Goal: Transaction & Acquisition: Download file/media

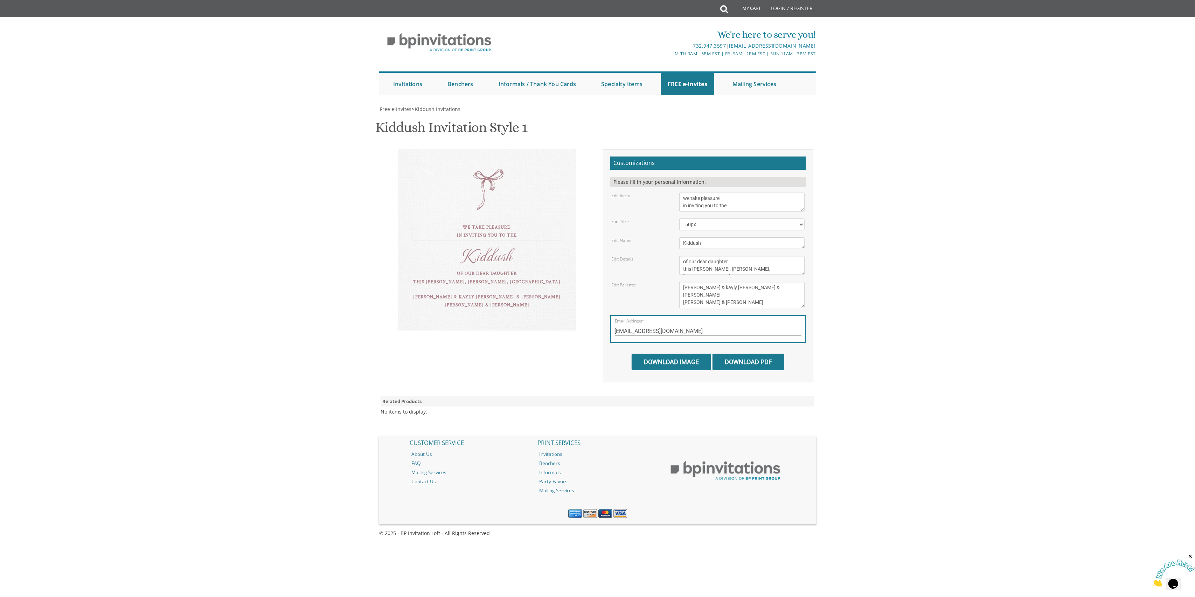
drag, startPoint x: 735, startPoint y: 206, endPoint x: 651, endPoint y: 183, distance: 87.1
click at [652, 183] on form "Customizations Please fill in your personal information. Edit Intro: we would l…" at bounding box center [708, 264] width 196 height 214
click at [272, 282] on body "My Cart Total: View Cart Item(s) Submit My Cart Total: View Cart Item(s) Login …" at bounding box center [597, 298] width 1195 height 597
click at [505, 176] on div "with much gratitude to hashem we take pleasure in inviting you to the Kiddush o…" at bounding box center [487, 243] width 179 height 188
click at [730, 205] on textarea "we would like to invite you to the kiddush of our dear daughter/[PERSON_NAME]" at bounding box center [741, 202] width 125 height 19
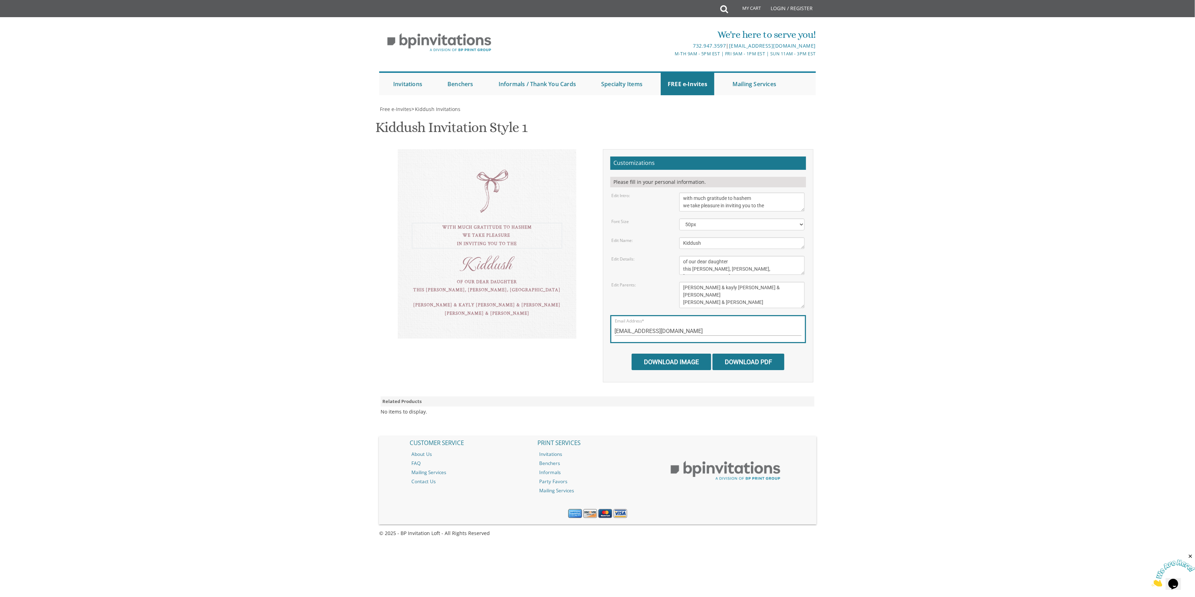
type textarea "with much gratitude to hashem we take pleasure in inviting you to the"
click at [898, 240] on body "My Cart Total: View Cart Item(s) Submit My Cart Total: View Cart Item(s) Login …" at bounding box center [597, 298] width 1195 height 597
click at [271, 240] on body "My Cart Total: View Cart Item(s) Submit My Cart Total: View Cart Item(s) Login …" at bounding box center [597, 298] width 1195 height 597
click at [776, 225] on select "40px 50px 60px" at bounding box center [741, 224] width 125 height 12
click at [679, 218] on select "40px 50px 60px" at bounding box center [741, 224] width 125 height 12
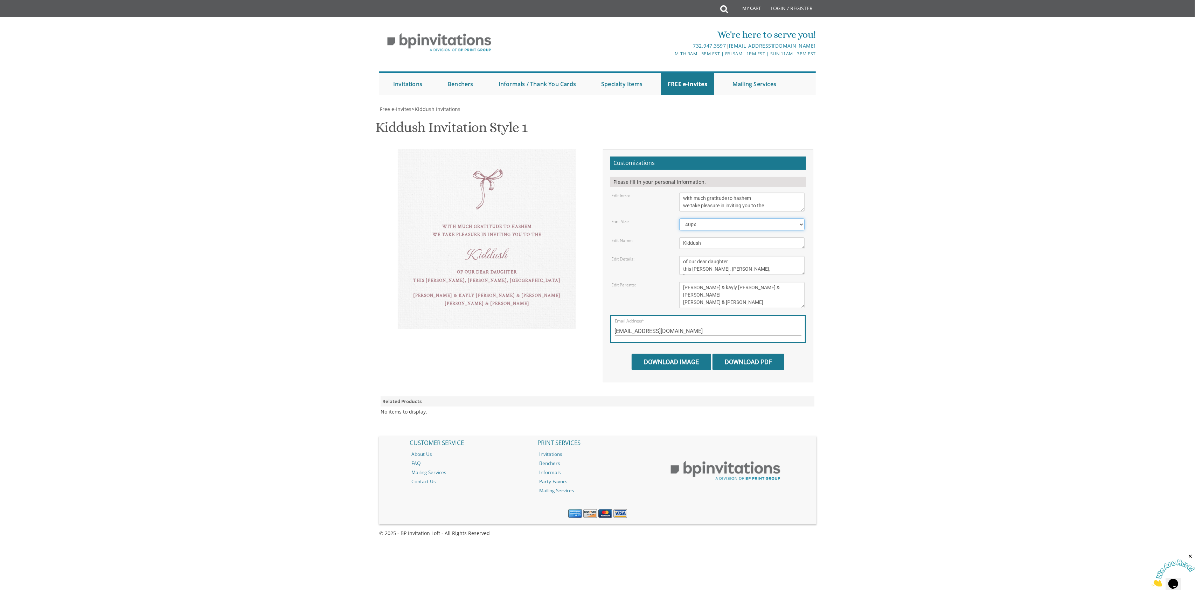
click at [708, 225] on select "40px 50px 60px" at bounding box center [741, 224] width 125 height 12
select select "50px"
click at [679, 218] on select "40px 50px 60px" at bounding box center [741, 224] width 125 height 12
click at [336, 251] on body "My Cart Total: View Cart Item(s) Submit My Cart Total: View Cart Item(s) Login …" at bounding box center [597, 298] width 1195 height 597
click at [771, 201] on textarea "we would like to invite you to the kiddush of our dear daughter/[PERSON_NAME]" at bounding box center [741, 202] width 125 height 19
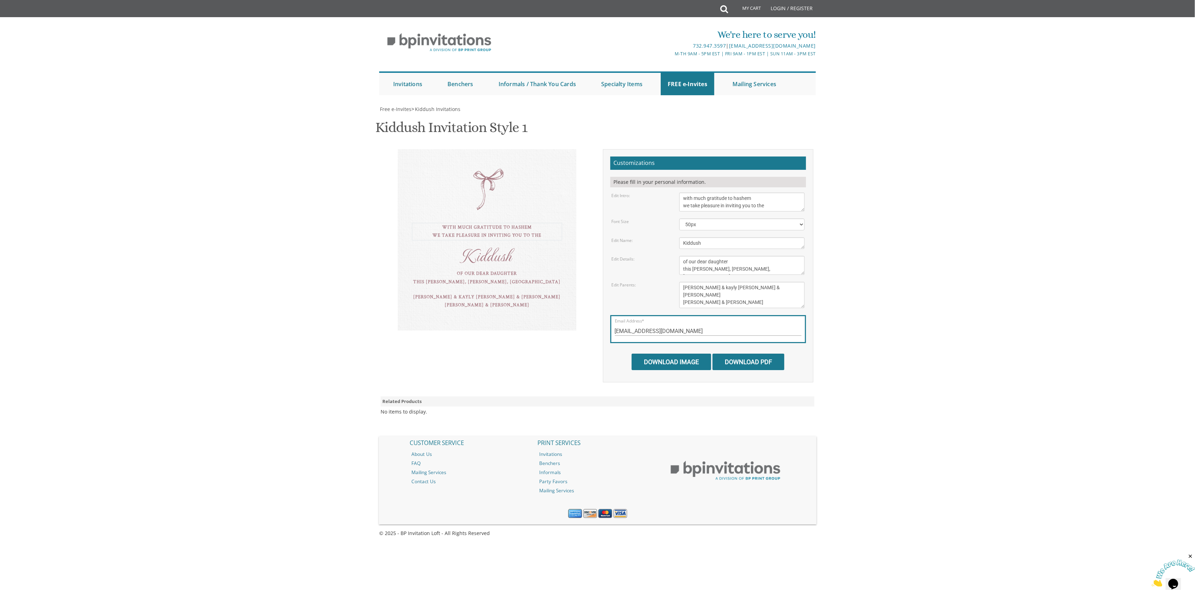
click at [482, 196] on div "with much gratitude to hashem we take pleasure in inviting you to the Kiddush o…" at bounding box center [487, 239] width 179 height 181
click at [498, 178] on div "with much gratitude to hashem we take pleasure in inviting you to the Kiddush o…" at bounding box center [487, 239] width 179 height 180
click at [489, 227] on div "with much gratitude to hashem we take pleasure in inviting you to the" at bounding box center [487, 231] width 151 height 16
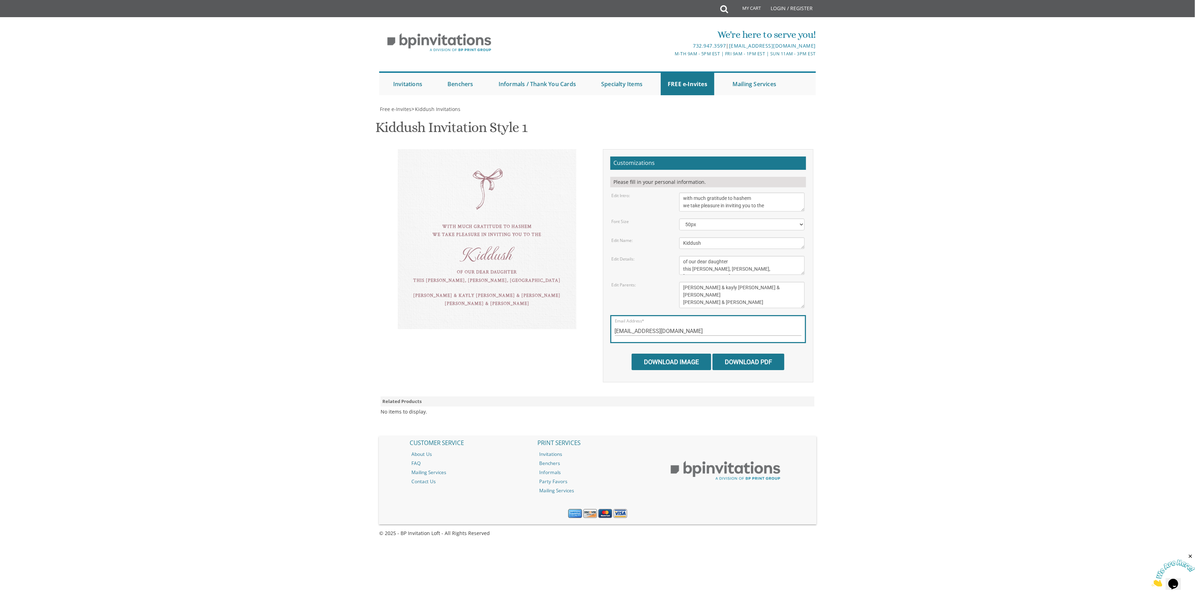
click at [497, 223] on div "with much gratitude to hashem we take pleasure in inviting you to the" at bounding box center [487, 231] width 151 height 16
click at [508, 227] on div "with much gratitude to hashem we take pleasure in inviting you to the" at bounding box center [487, 231] width 151 height 16
click at [510, 232] on div "with much gratitude to hashem we take pleasure in inviting you to the" at bounding box center [487, 231] width 151 height 16
click at [767, 198] on textarea "we would like to invite you to the kiddush of our dear daughter/[PERSON_NAME]" at bounding box center [741, 202] width 125 height 19
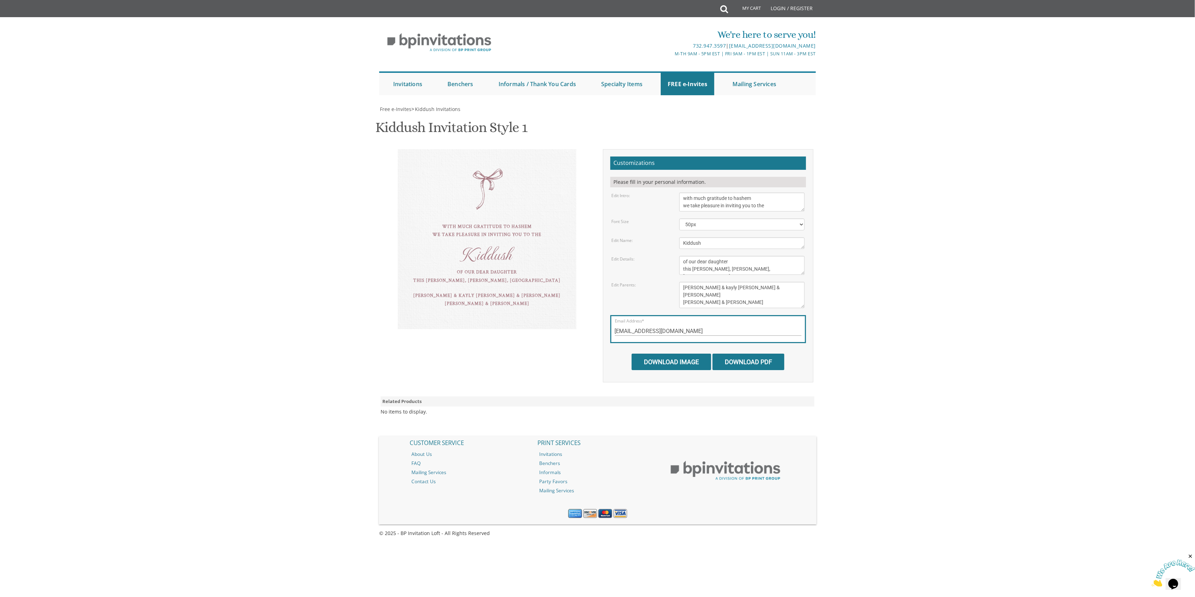
click at [538, 237] on div "with much gratitude to hashem we take pleasure in inviting you to the" at bounding box center [487, 231] width 151 height 16
click at [545, 230] on div "with much gratitude to hashem we take pleasure in inviting you to the" at bounding box center [487, 231] width 151 height 16
click at [760, 203] on textarea "we would like to invite you to the kiddush of our dear daughter/[PERSON_NAME]" at bounding box center [741, 202] width 125 height 19
click at [550, 224] on div "with much gratitude to hashem we take pleasure in inviting you to the" at bounding box center [487, 231] width 151 height 16
click at [724, 202] on textarea "we would like to invite you to the kiddush of our dear daughter/[PERSON_NAME]" at bounding box center [741, 202] width 125 height 19
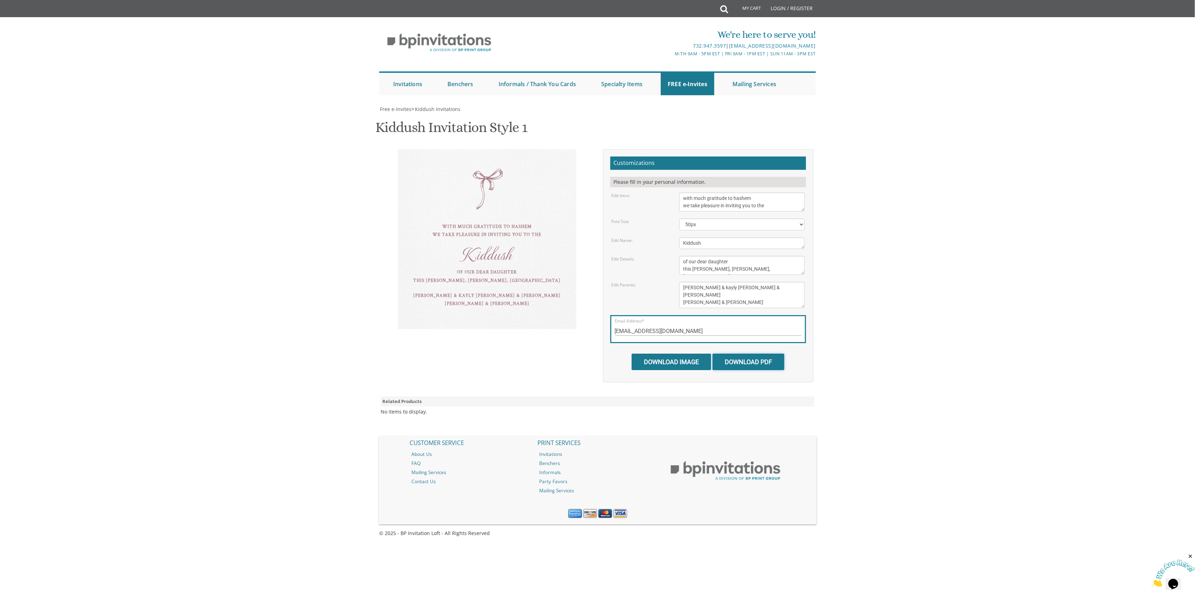
click at [749, 359] on input "Download PDF" at bounding box center [748, 362] width 72 height 16
click at [686, 358] on input "Download Image" at bounding box center [671, 362] width 79 height 16
